Goal: Communication & Community: Answer question/provide support

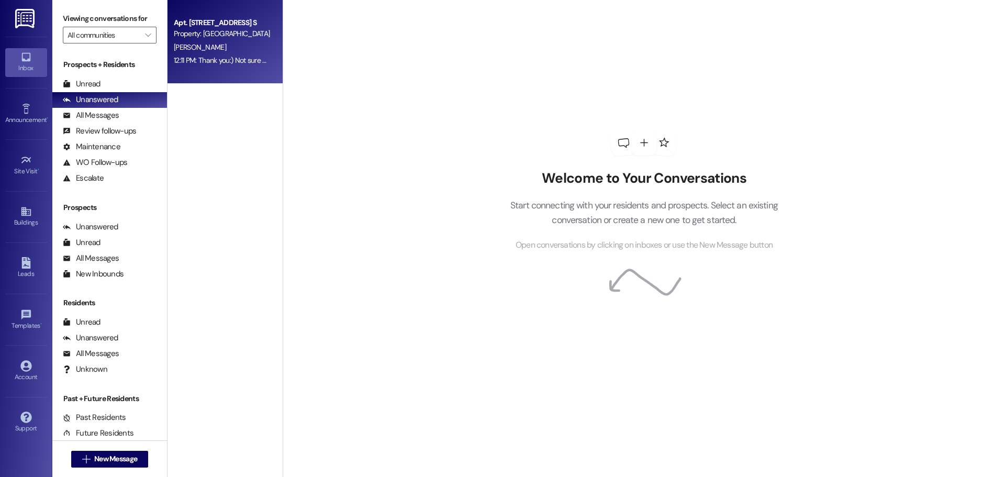
click at [205, 24] on div "Apt. [STREET_ADDRESS] S" at bounding box center [222, 22] width 97 height 11
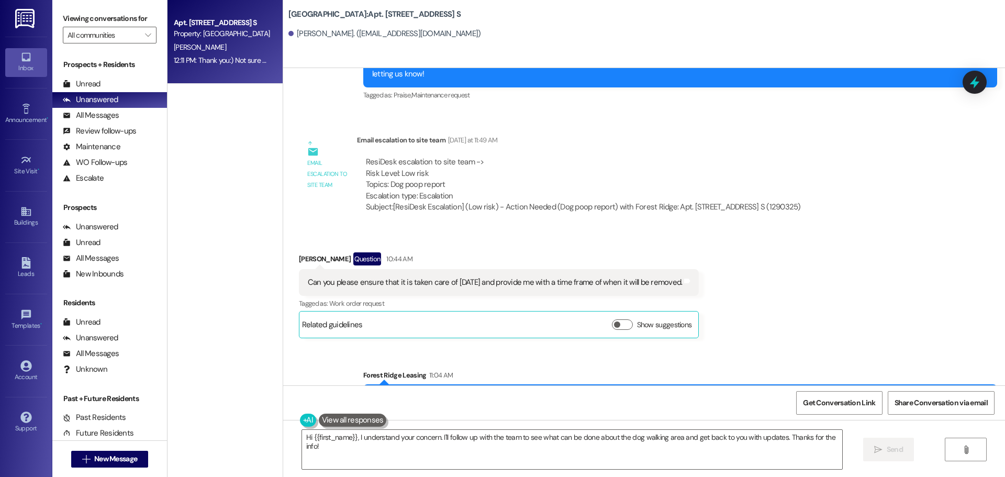
scroll to position [16069, 0]
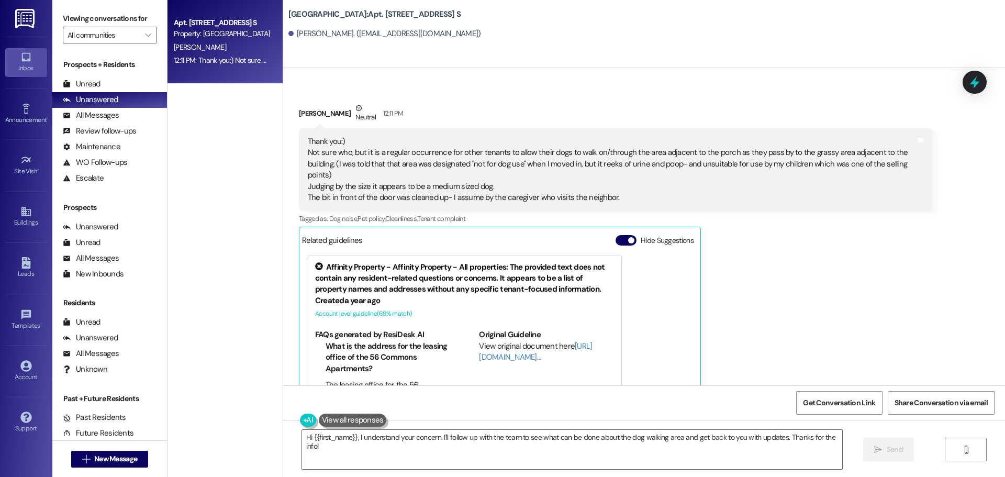
click at [818, 170] on div "[PERSON_NAME] Neutral 12:11 PM Thank you:) Not sure who, but it is a regular oc…" at bounding box center [616, 274] width 634 height 342
click at [704, 136] on div "Thank you:) Not sure who, but it is a regular occurrence for other tenants to a…" at bounding box center [612, 170] width 608 height 68
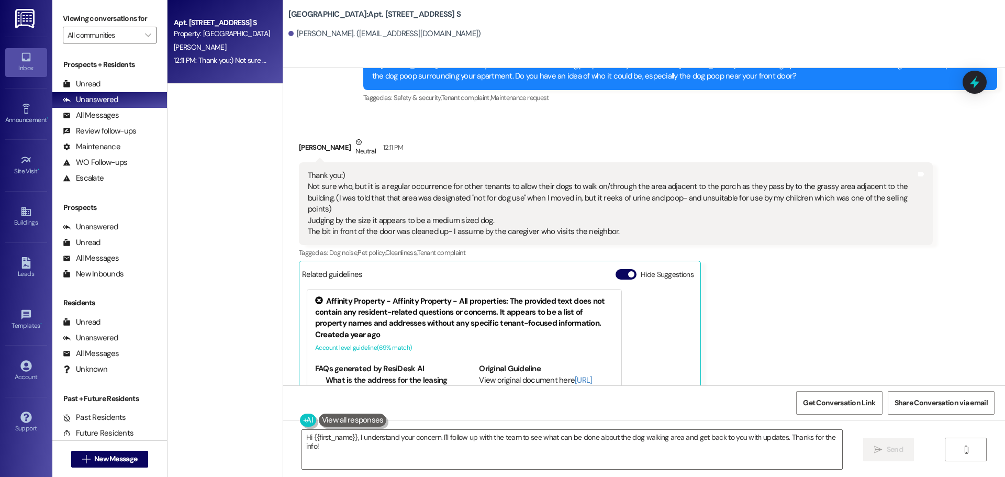
scroll to position [16017, 0]
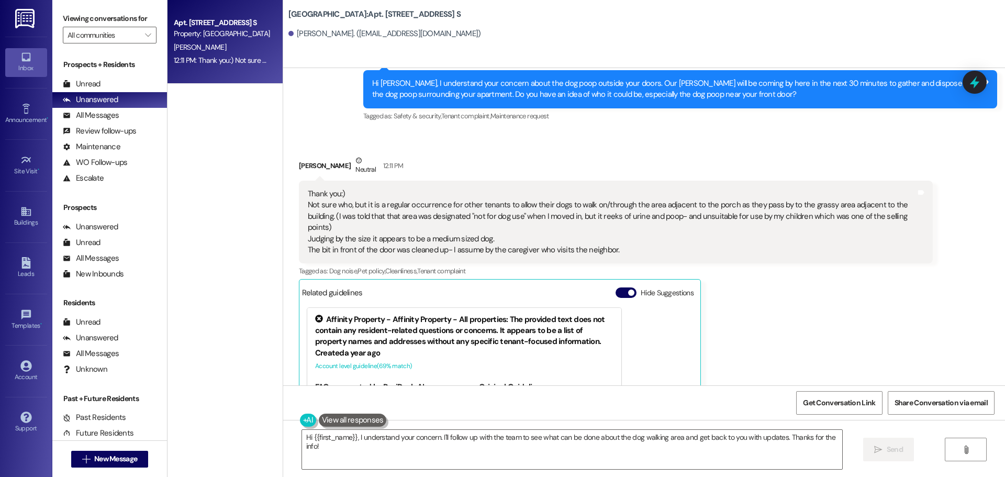
click at [705, 155] on div "[PERSON_NAME] Neutral 12:11 PM" at bounding box center [616, 168] width 634 height 26
click at [394, 181] on div "Thank you:) Not sure who, but it is a regular occurrence for other tenants to a…" at bounding box center [616, 222] width 634 height 83
click at [398, 155] on div "[PERSON_NAME] Neutral 12:11 PM" at bounding box center [616, 168] width 634 height 26
click at [667, 188] on div "Thank you:) Not sure who, but it is a regular occurrence for other tenants to a…" at bounding box center [612, 222] width 608 height 68
click at [568, 147] on div "Received via SMS [PERSON_NAME] Neutral 12:11 PM Thank you:) Not sure who, but i…" at bounding box center [616, 326] width 650 height 358
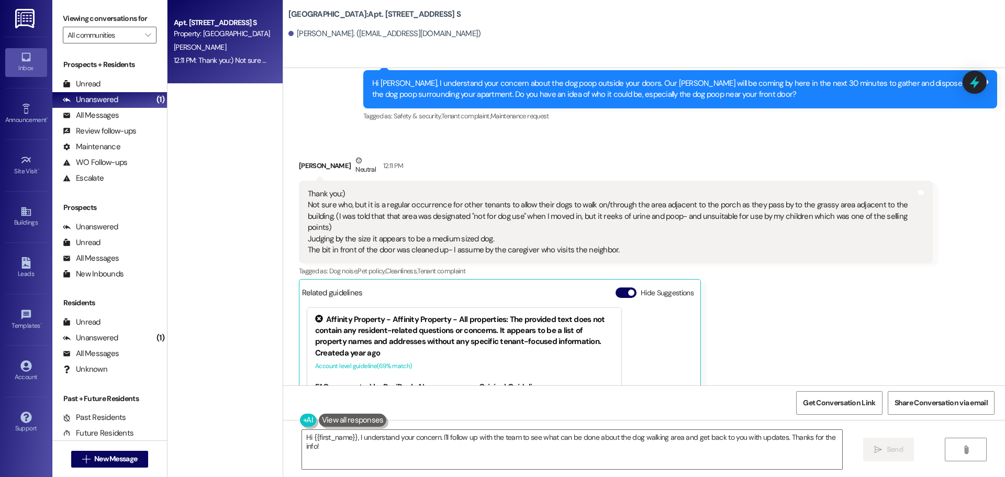
click at [689, 287] on div "Hide Suggestions" at bounding box center [657, 292] width 82 height 11
click at [633, 188] on div "Thank you:) Not sure who, but it is a regular occurrence for other tenants to a…" at bounding box center [612, 222] width 608 height 68
click at [776, 235] on div "[PERSON_NAME] Neutral 12:11 PM Thank you:) Not sure who, but it is a regular oc…" at bounding box center [616, 326] width 634 height 342
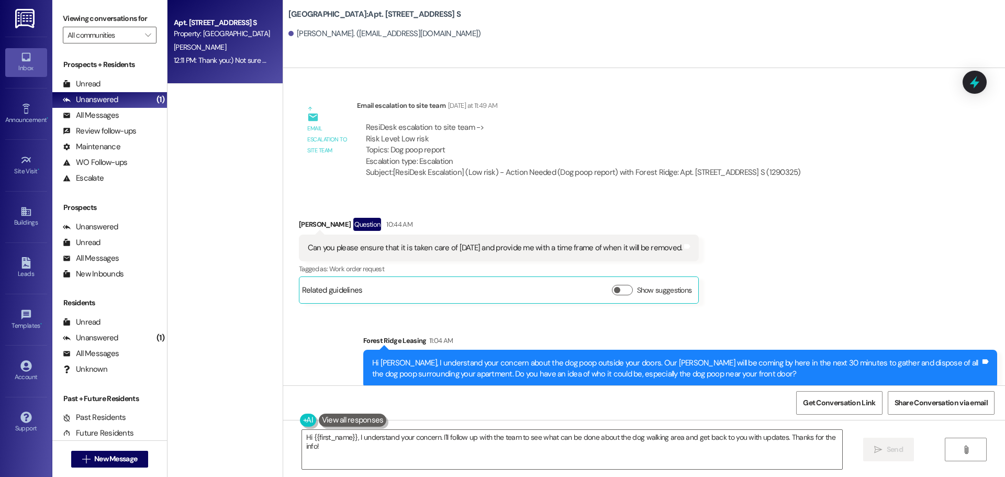
scroll to position [15755, 0]
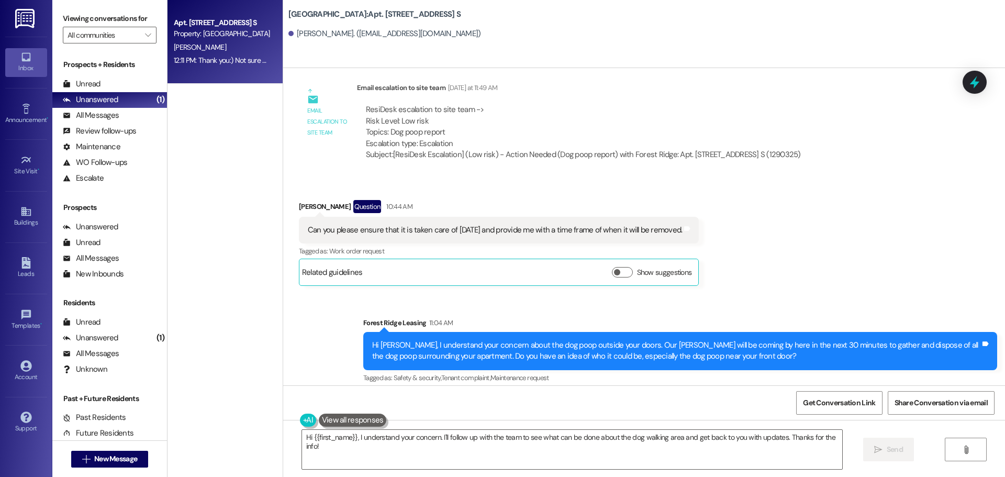
click at [748, 176] on div "Received via SMS [PERSON_NAME] Question 10:44 AM Can you please ensure that it …" at bounding box center [644, 234] width 722 height 117
click at [716, 176] on div "Received via SMS [PERSON_NAME] Question 10:44 AM Can you please ensure that it …" at bounding box center [644, 234] width 722 height 117
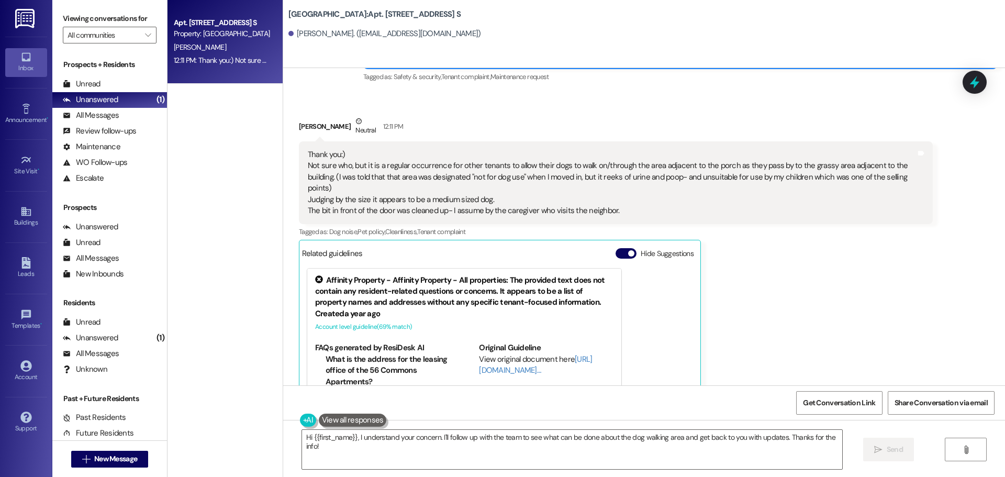
scroll to position [16069, 0]
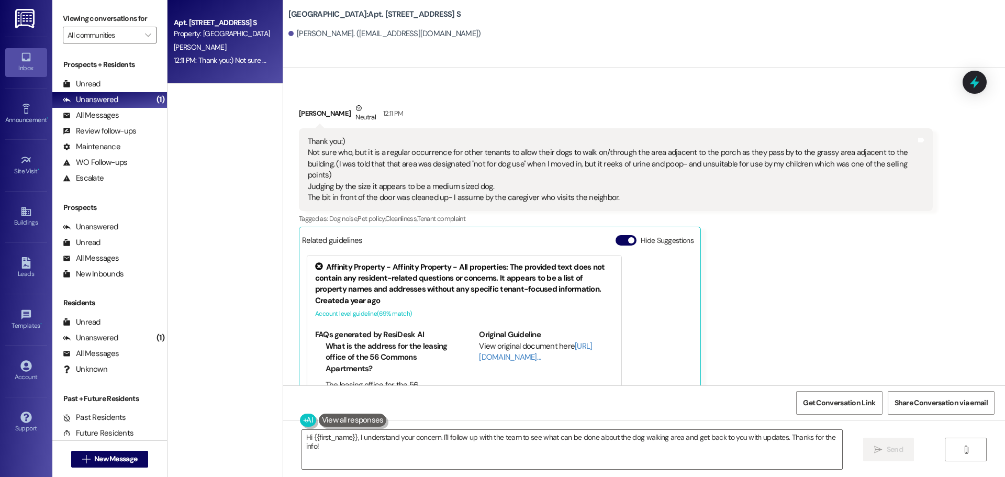
click at [727, 168] on div "[PERSON_NAME] Neutral 12:11 PM Thank you:) Not sure who, but it is a regular oc…" at bounding box center [616, 274] width 634 height 342
click at [436, 431] on textarea "Hi {{first_name}}, I understand your concern. I'll follow up with the team to s…" at bounding box center [572, 449] width 540 height 39
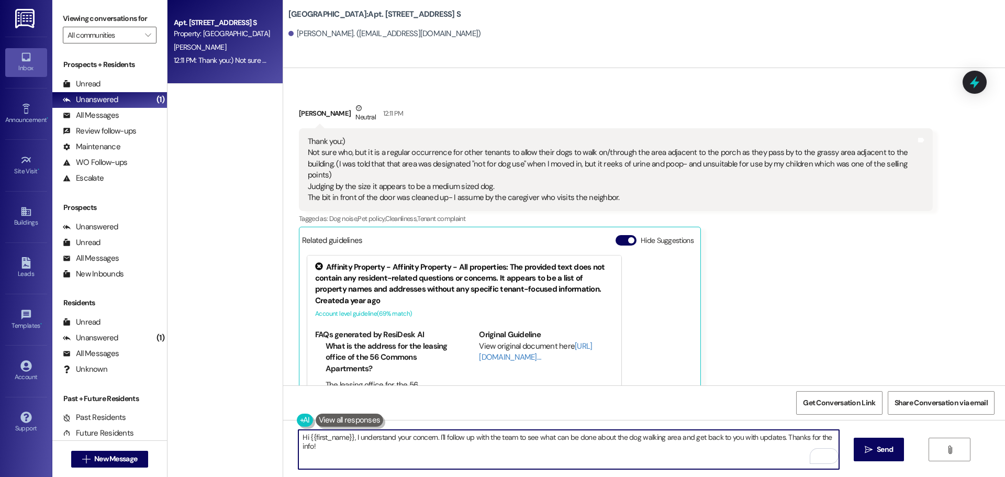
click at [611, 458] on textarea "Hi {{first_name}}, I understand your concern. I'll follow up with the team to s…" at bounding box center [568, 449] width 540 height 39
click at [782, 332] on div "[PERSON_NAME] Neutral 12:11 PM Thank you:) Not sure who, but it is a regular oc…" at bounding box center [616, 274] width 634 height 342
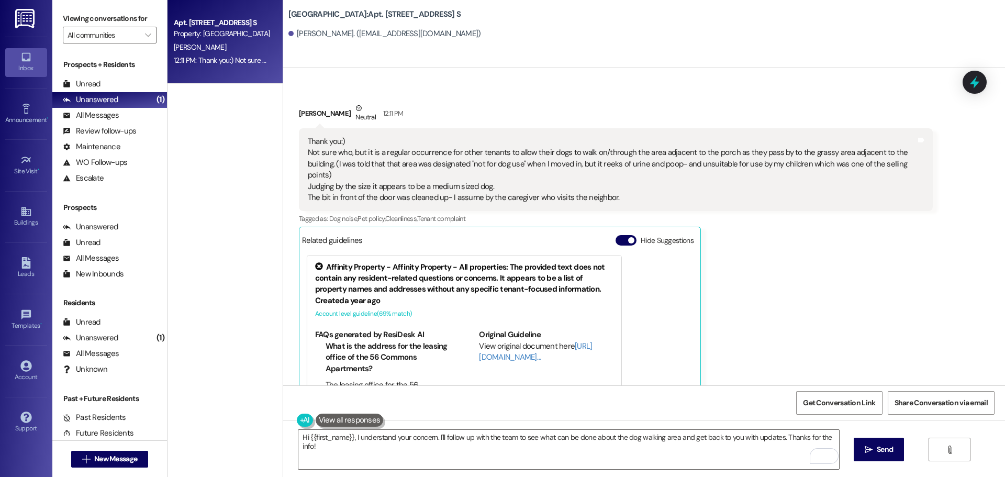
click at [659, 27] on div "[PERSON_NAME]. ([EMAIL_ADDRESS][DOMAIN_NAME])" at bounding box center [646, 34] width 717 height 21
click at [800, 45] on div "[GEOGRAPHIC_DATA]: Apt. [STREET_ADDRESS] S [PERSON_NAME]. ([EMAIL_ADDRESS][DOMA…" at bounding box center [644, 34] width 722 height 68
click at [362, 420] on button at bounding box center [350, 420] width 68 height 13
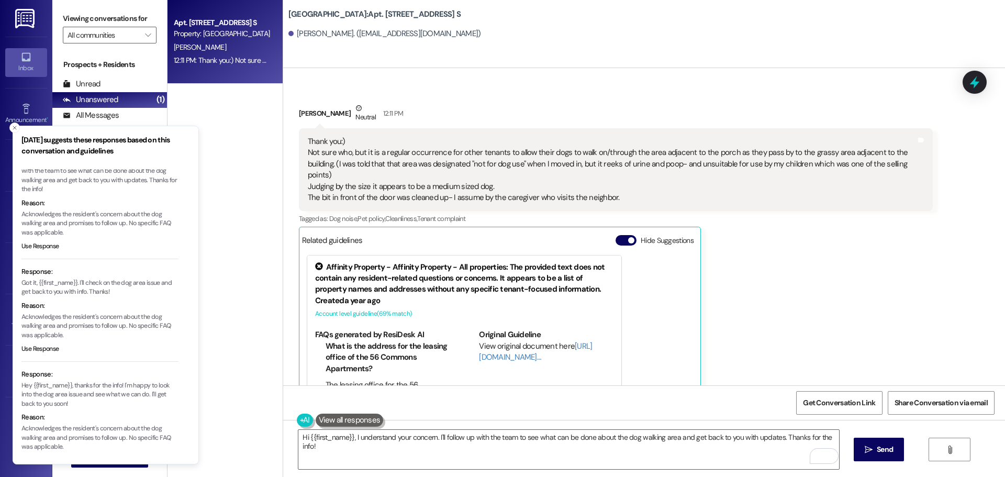
scroll to position [54, 0]
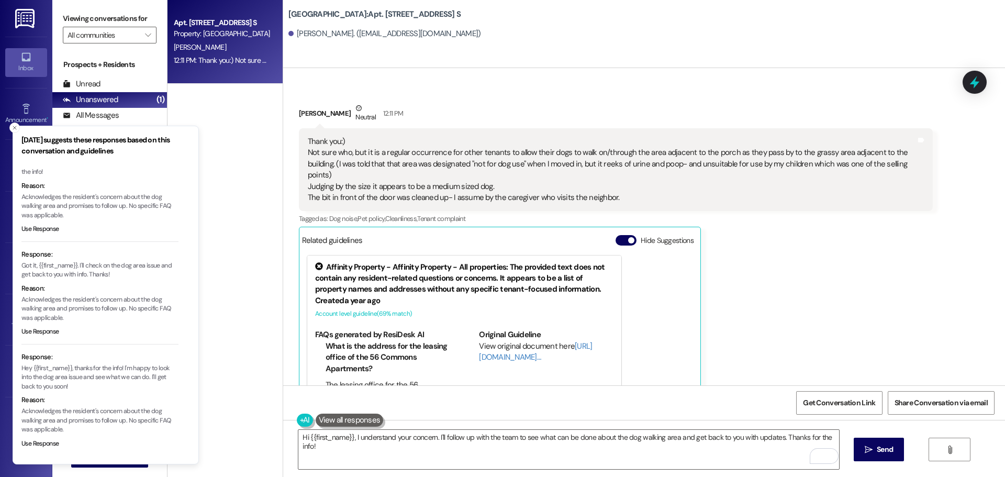
click at [252, 219] on div "Apt. [STREET_ADDRESS] S Property: Forest Ridge [PERSON_NAME] 12:11 PM: Thank yo…" at bounding box center [225, 201] width 115 height 403
click at [316, 430] on textarea "Hi {{first_name}}, I understand your concern. I'll follow up with the team to s…" at bounding box center [568, 449] width 540 height 39
click at [318, 420] on button at bounding box center [350, 420] width 68 height 13
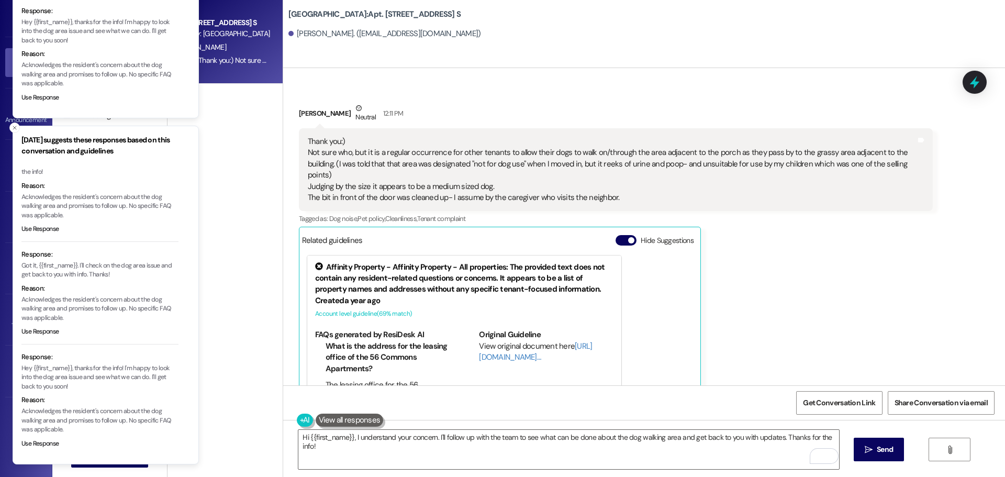
click at [350, 418] on button at bounding box center [350, 420] width 68 height 13
click at [13, 132] on button "Close toast" at bounding box center [14, 128] width 10 height 10
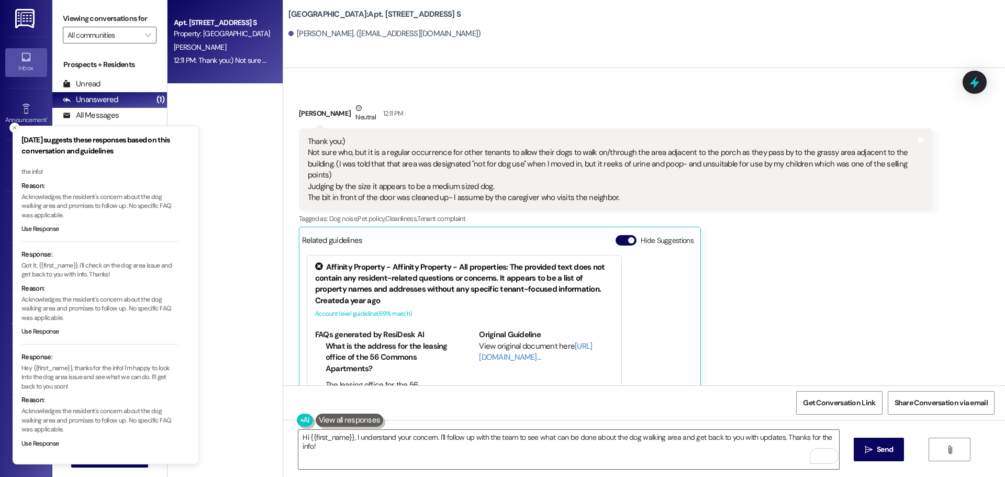
click at [13, 132] on button "Close toast" at bounding box center [14, 128] width 10 height 10
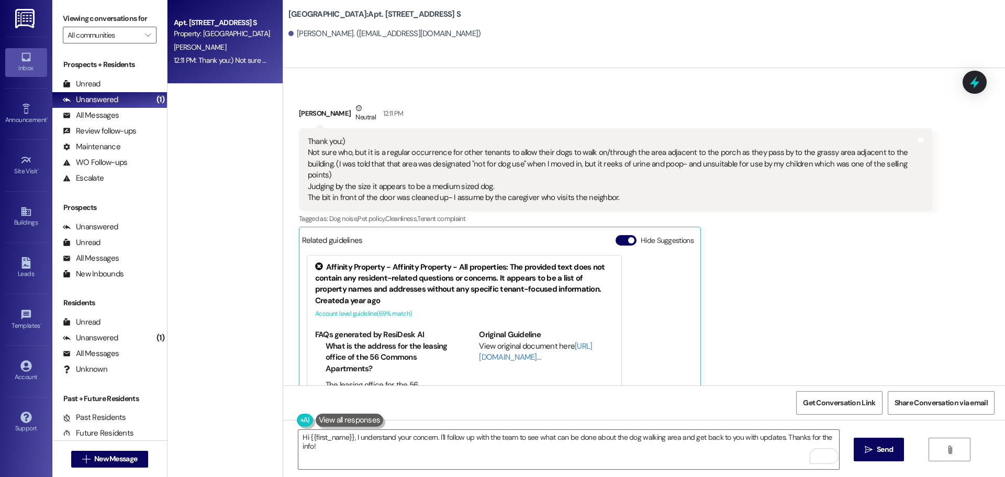
click at [213, 187] on div "Apt. [STREET_ADDRESS] S Property: Forest Ridge [PERSON_NAME] 12:11 PM: Thank yo…" at bounding box center [225, 201] width 115 height 403
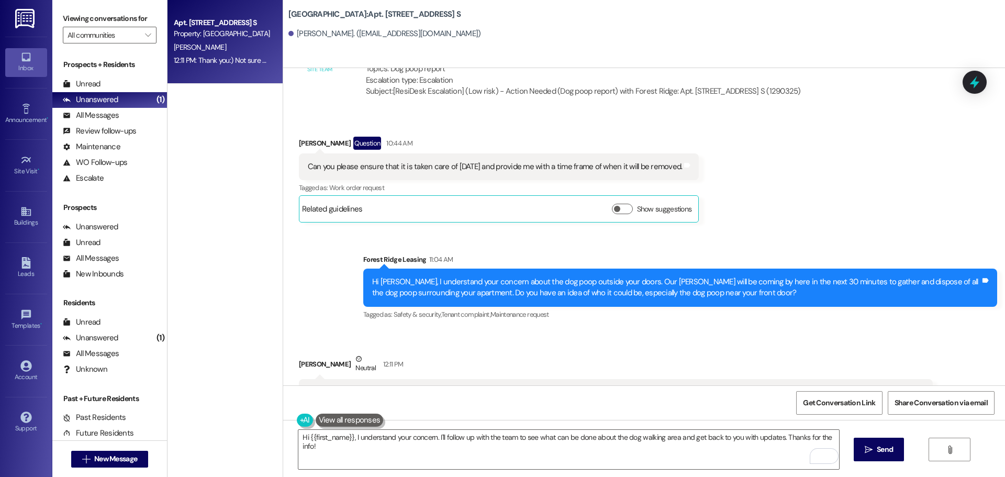
scroll to position [16069, 0]
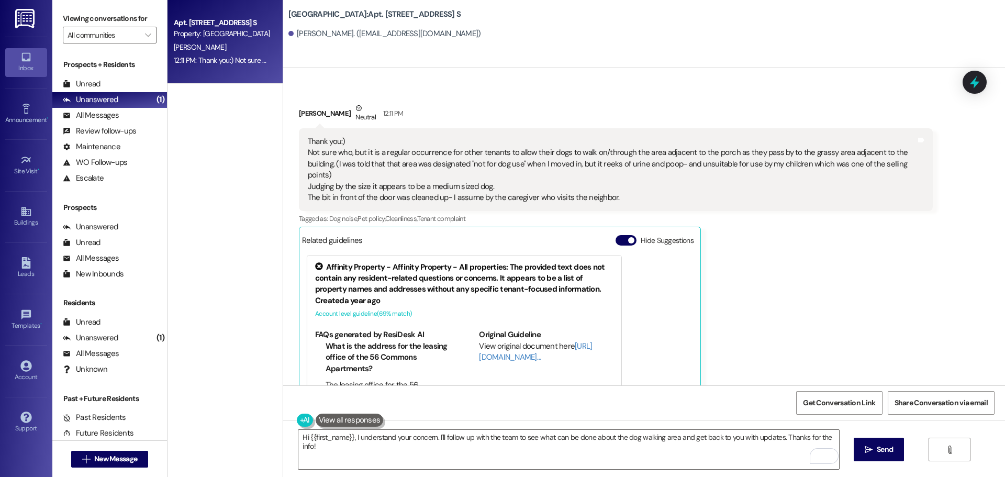
click at [819, 188] on div "[PERSON_NAME] Neutral 12:11 PM Thank you:) Not sure who, but it is a regular oc…" at bounding box center [616, 274] width 634 height 342
click at [453, 435] on textarea "Hi {{first_name}}, I understand your concern. I'll follow up with the team to s…" at bounding box center [568, 449] width 540 height 39
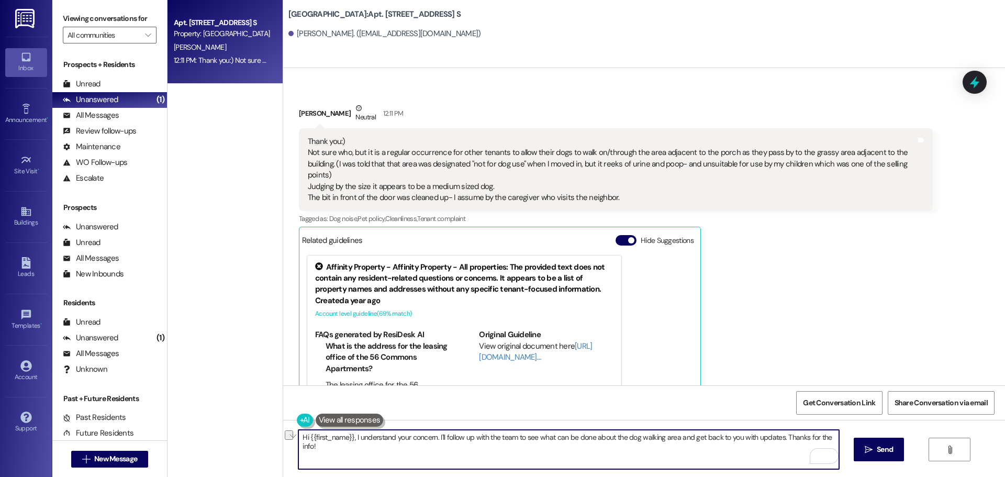
drag, startPoint x: 432, startPoint y: 435, endPoint x: 772, endPoint y: 435, distance: 339.8
click at [772, 435] on textarea "Hi {{first_name}}, I understand your concern. I'll follow up with the team to s…" at bounding box center [568, 449] width 540 height 39
click at [602, 436] on textarea "Hi {{first_name}}, I understand your concern. As far as I know, the only areas …" at bounding box center [568, 449] width 540 height 39
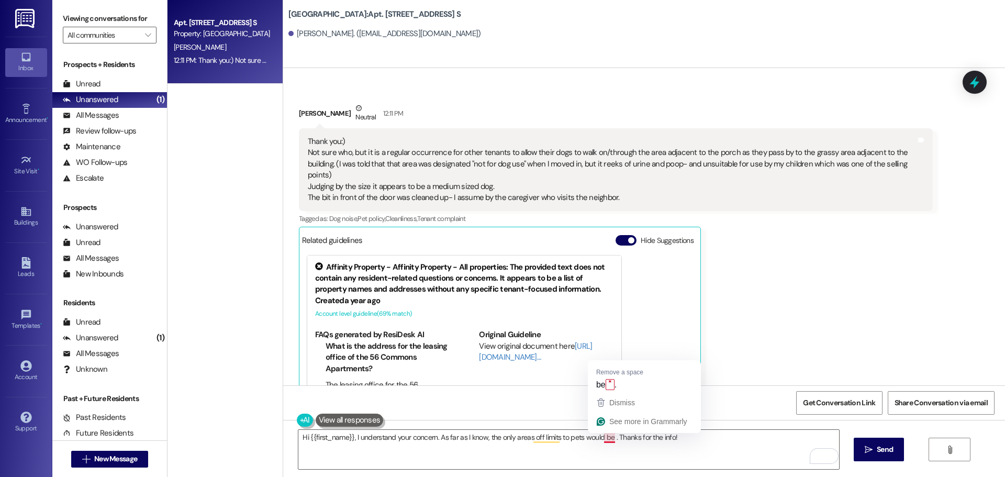
click at [789, 312] on div "[PERSON_NAME] Neutral 12:11 PM Thank you:) Not sure who, but it is a regular oc…" at bounding box center [616, 274] width 634 height 342
click at [605, 436] on textarea "Hi {{first_name}}, I understand your concern. As far as I know, the only areas …" at bounding box center [568, 449] width 540 height 39
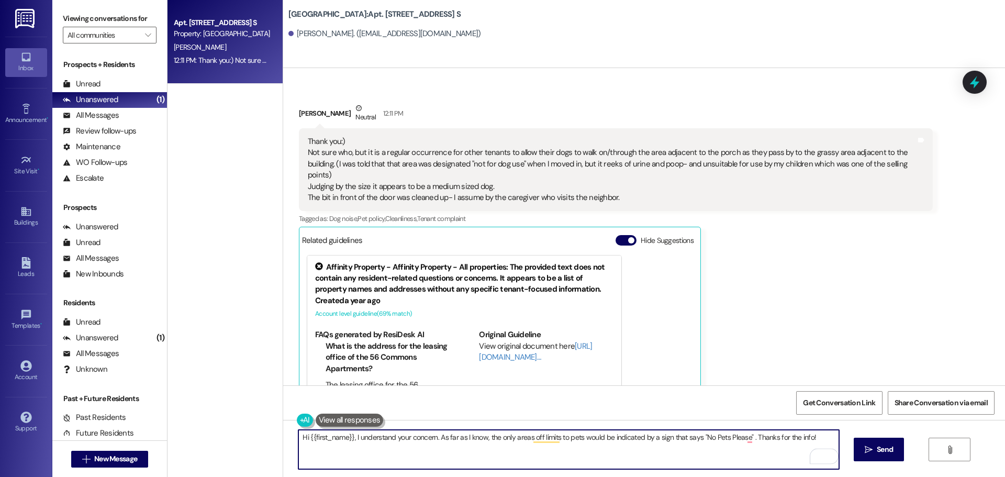
click at [606, 441] on textarea "Hi {{first_name}}, I understand your concern. As far as I know, the only areas …" at bounding box center [568, 449] width 540 height 39
click at [527, 436] on textarea "Hi {{first_name}}, I understand your concern. As far as I know, the only areas …" at bounding box center [568, 449] width 540 height 39
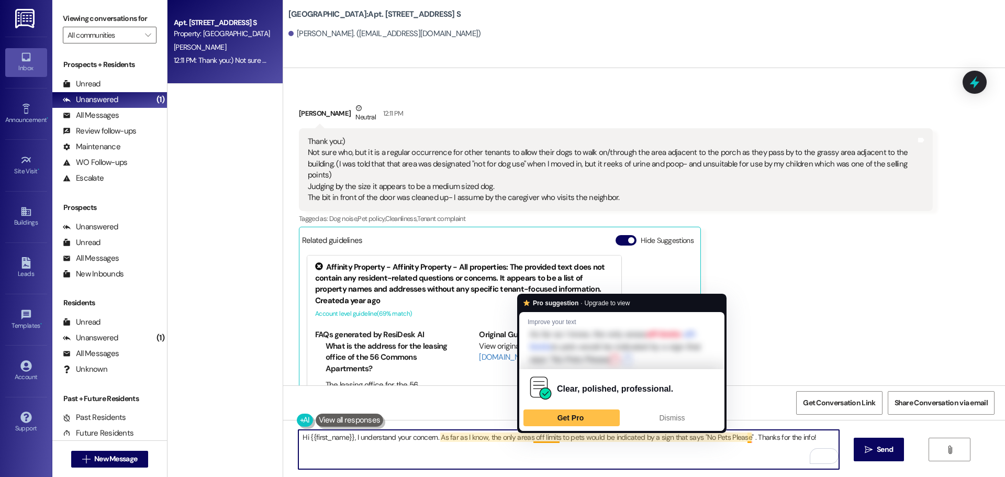
click at [868, 293] on div "[PERSON_NAME] Neutral 12:11 PM Thank you:) Not sure who, but it is a regular oc…" at bounding box center [616, 274] width 634 height 342
click at [536, 437] on textarea "Hi {{first_name}}, I understand your concern. As far as I know, the only areas …" at bounding box center [568, 449] width 540 height 39
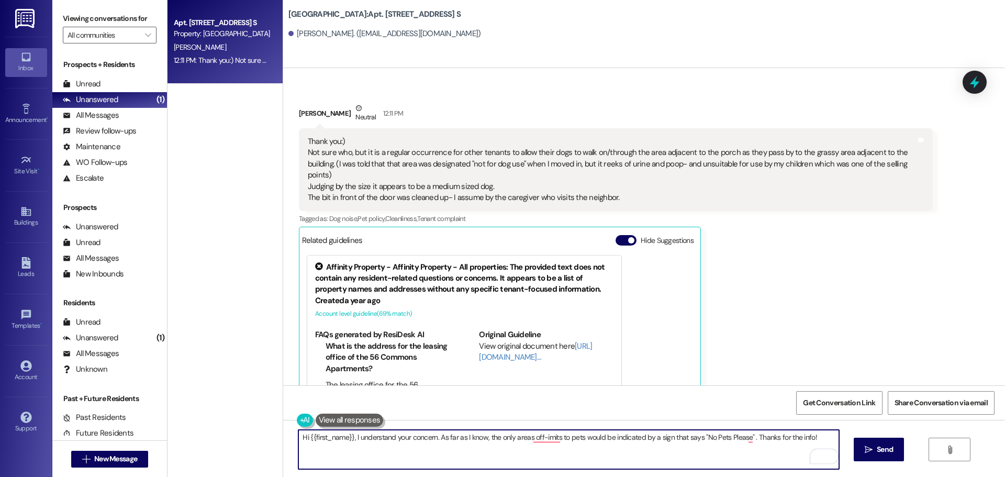
click at [746, 344] on div "[PERSON_NAME] Neutral 12:11 PM Thank you:) Not sure who, but it is a regular oc…" at bounding box center [616, 274] width 634 height 342
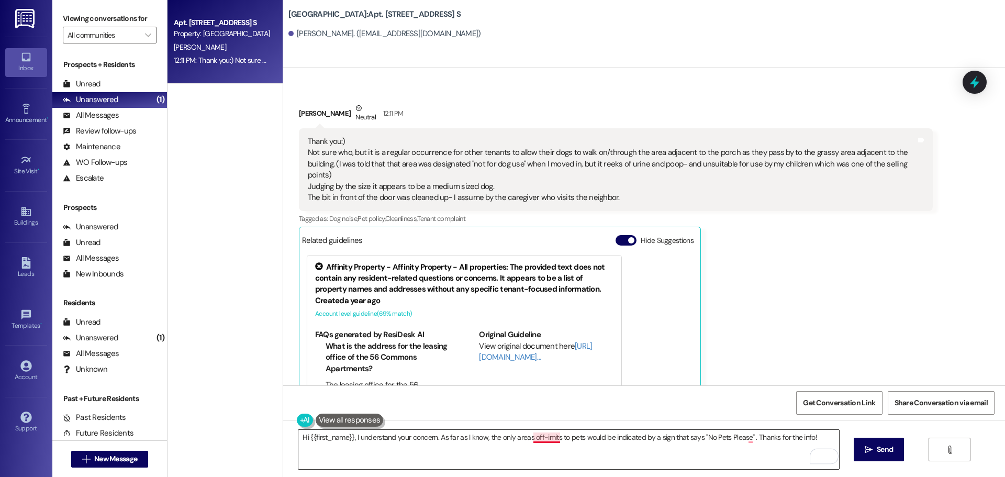
click at [535, 442] on textarea "Hi {{first_name}}, I understand your concern. As far as I know, the only areas …" at bounding box center [568, 449] width 540 height 39
click at [833, 332] on div "[PERSON_NAME] Neutral 12:11 PM Thank you:) Not sure who, but it is a regular oc…" at bounding box center [616, 274] width 634 height 342
drag, startPoint x: 830, startPoint y: 338, endPoint x: 777, endPoint y: 362, distance: 57.8
click at [777, 362] on div "[PERSON_NAME] Neutral 12:11 PM Thank you:) Not sure who, but it is a regular oc…" at bounding box center [616, 274] width 634 height 342
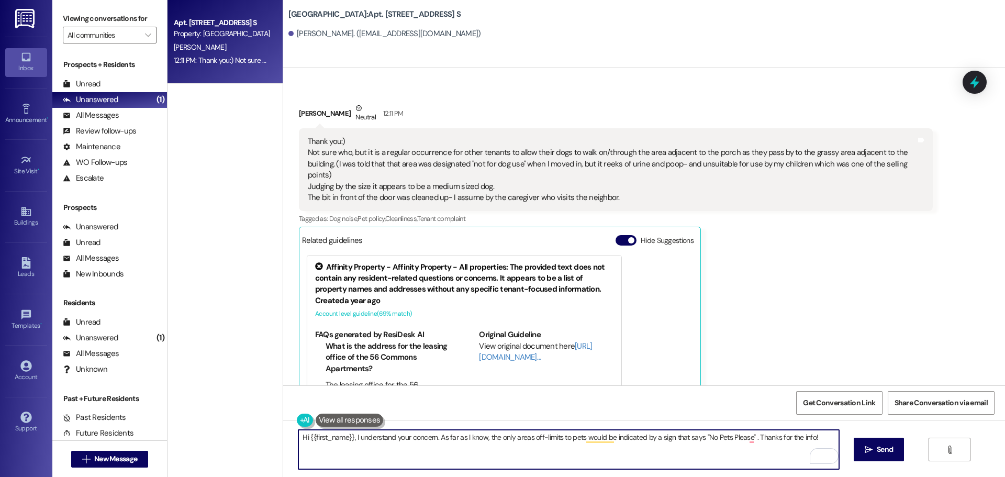
click at [570, 437] on textarea "Hi {{first_name}}, I understand your concern. As far as I know, the only areas …" at bounding box center [568, 449] width 540 height 39
click at [805, 327] on div "[PERSON_NAME] Neutral 12:11 PM Thank you:) Not sure who, but it is a regular oc…" at bounding box center [616, 274] width 634 height 342
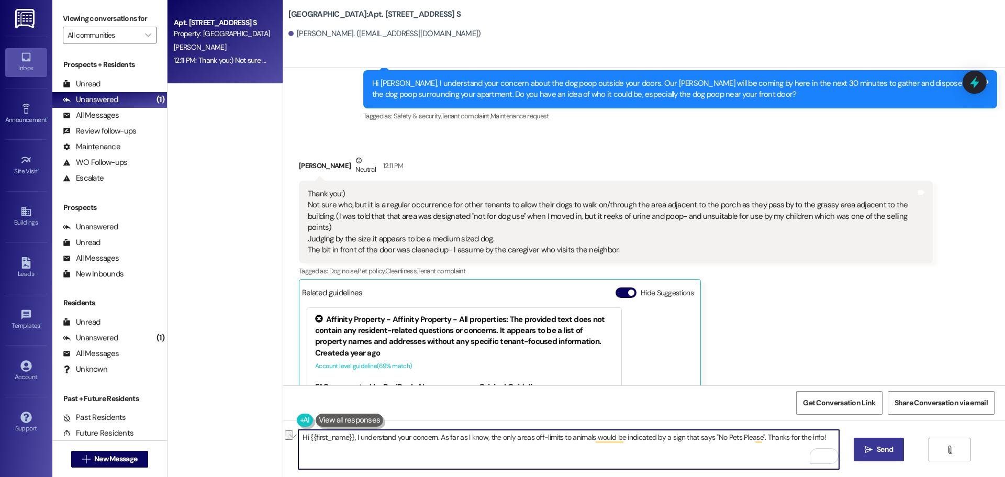
drag, startPoint x: 757, startPoint y: 435, endPoint x: 887, endPoint y: 454, distance: 131.8
click at [887, 454] on div "Hi {{first_name}}, I understand your concern. As far as I know, the only areas …" at bounding box center [644, 459] width 722 height 79
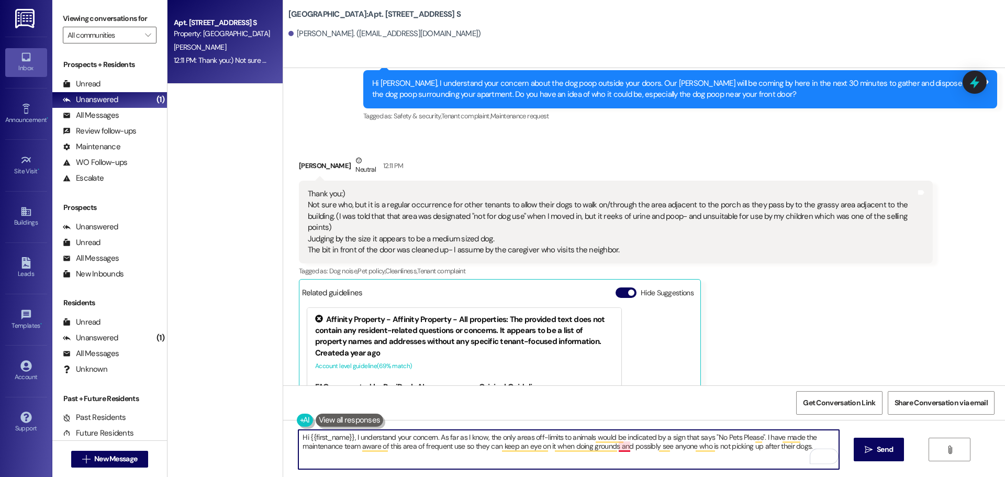
click at [620, 447] on textarea "Hi {{first_name}}, I understand your concern. As far as I know, the only areas …" at bounding box center [568, 449] width 540 height 39
click at [816, 448] on textarea "Hi {{first_name}}, I understand your concern. As far as I know, the only areas …" at bounding box center [568, 449] width 540 height 39
drag, startPoint x: 797, startPoint y: 458, endPoint x: 805, endPoint y: 446, distance: 14.4
click at [805, 446] on textarea "Hi {{first_name}}, I understand your concern. As far as I know, the only areas …" at bounding box center [568, 449] width 540 height 39
click at [789, 361] on div "[PERSON_NAME] Neutral 12:11 PM Thank you:) Not sure who, but it is a regular oc…" at bounding box center [616, 326] width 634 height 342
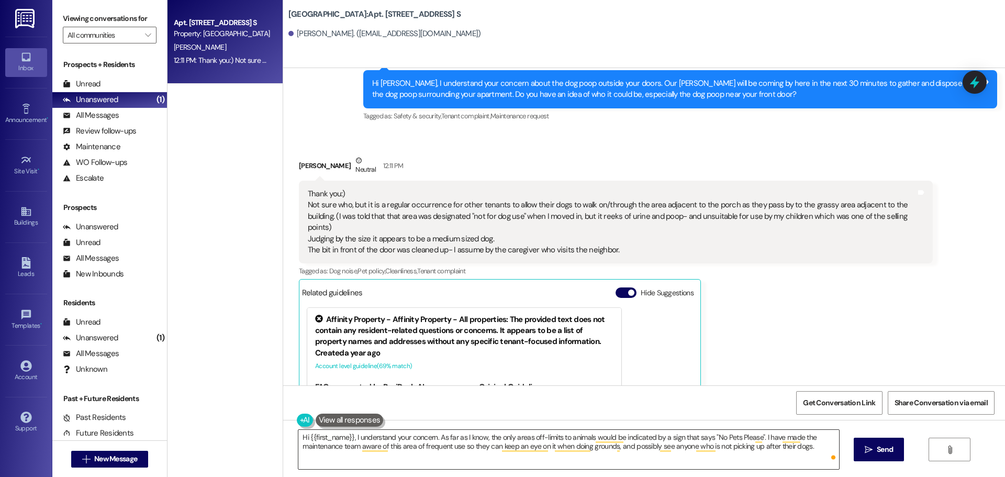
click at [807, 447] on textarea "Hi {{first_name}}, I understand your concern. As far as I know, the only areas …" at bounding box center [568, 449] width 540 height 39
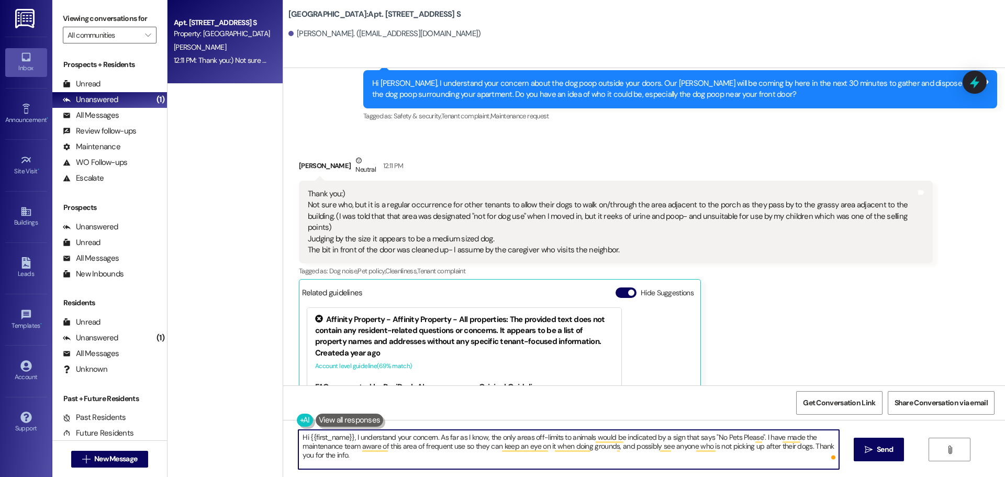
click at [770, 291] on div "[PERSON_NAME] Neutral 12:11 PM Thank you:) Not sure who, but it is a regular oc…" at bounding box center [616, 326] width 634 height 342
click at [599, 463] on textarea "Hi {{first_name}}, I understand your concern. As far as I know, the only areas …" at bounding box center [568, 449] width 540 height 39
type textarea "Hi {{first_name}}, I understand your concern. As far as I know, the only areas …"
click at [730, 373] on div "[PERSON_NAME] Neutral 12:11 PM Thank you:) Not sure who, but it is a regular oc…" at bounding box center [616, 326] width 634 height 342
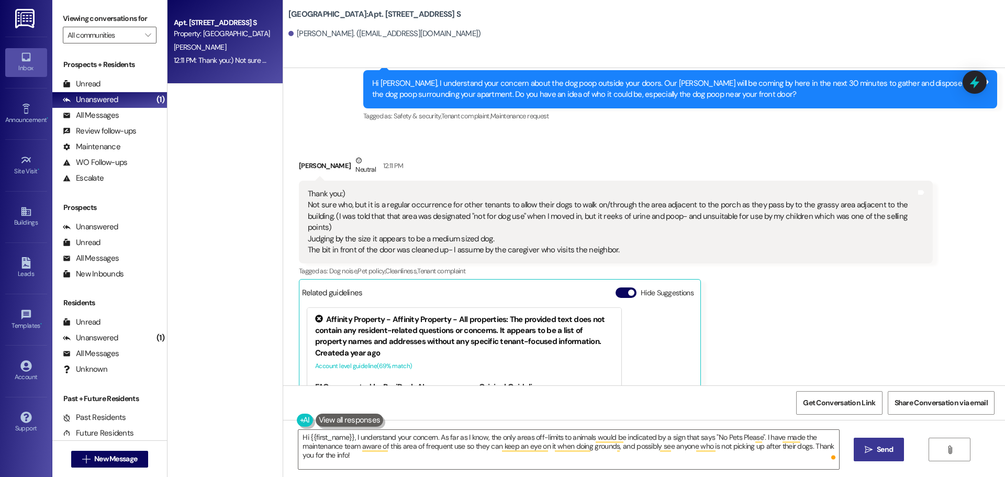
click at [892, 447] on span "Send" at bounding box center [885, 449] width 16 height 11
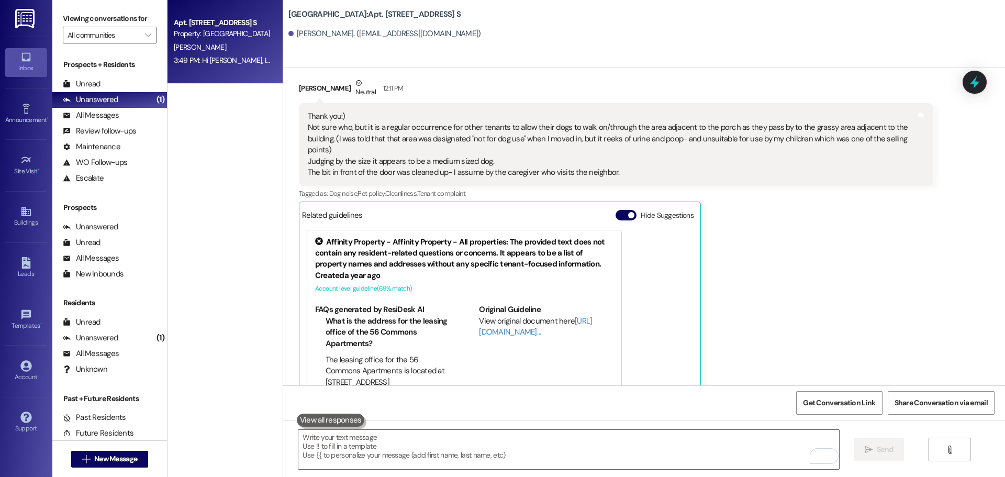
scroll to position [16154, 0]
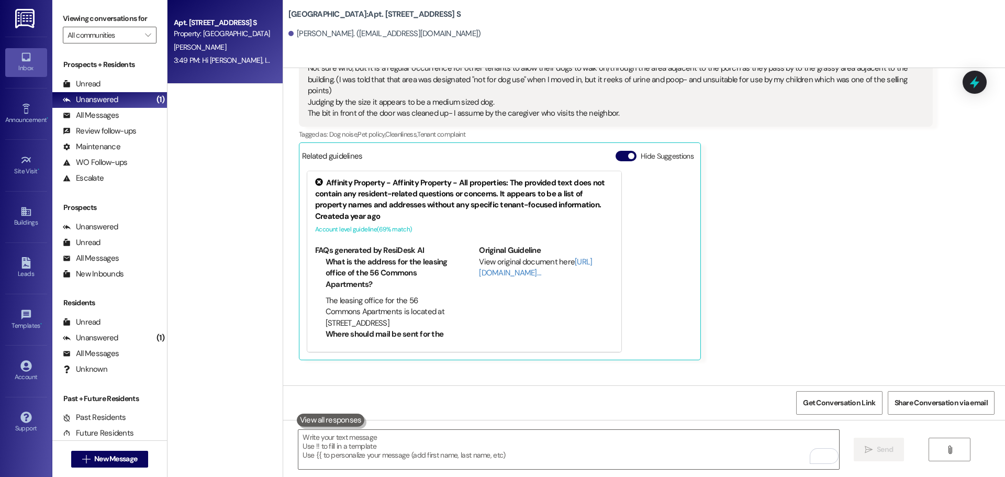
click at [498, 24] on div "[PERSON_NAME]. ([EMAIL_ADDRESS][DOMAIN_NAME])" at bounding box center [646, 34] width 717 height 21
